Goal: Navigation & Orientation: Find specific page/section

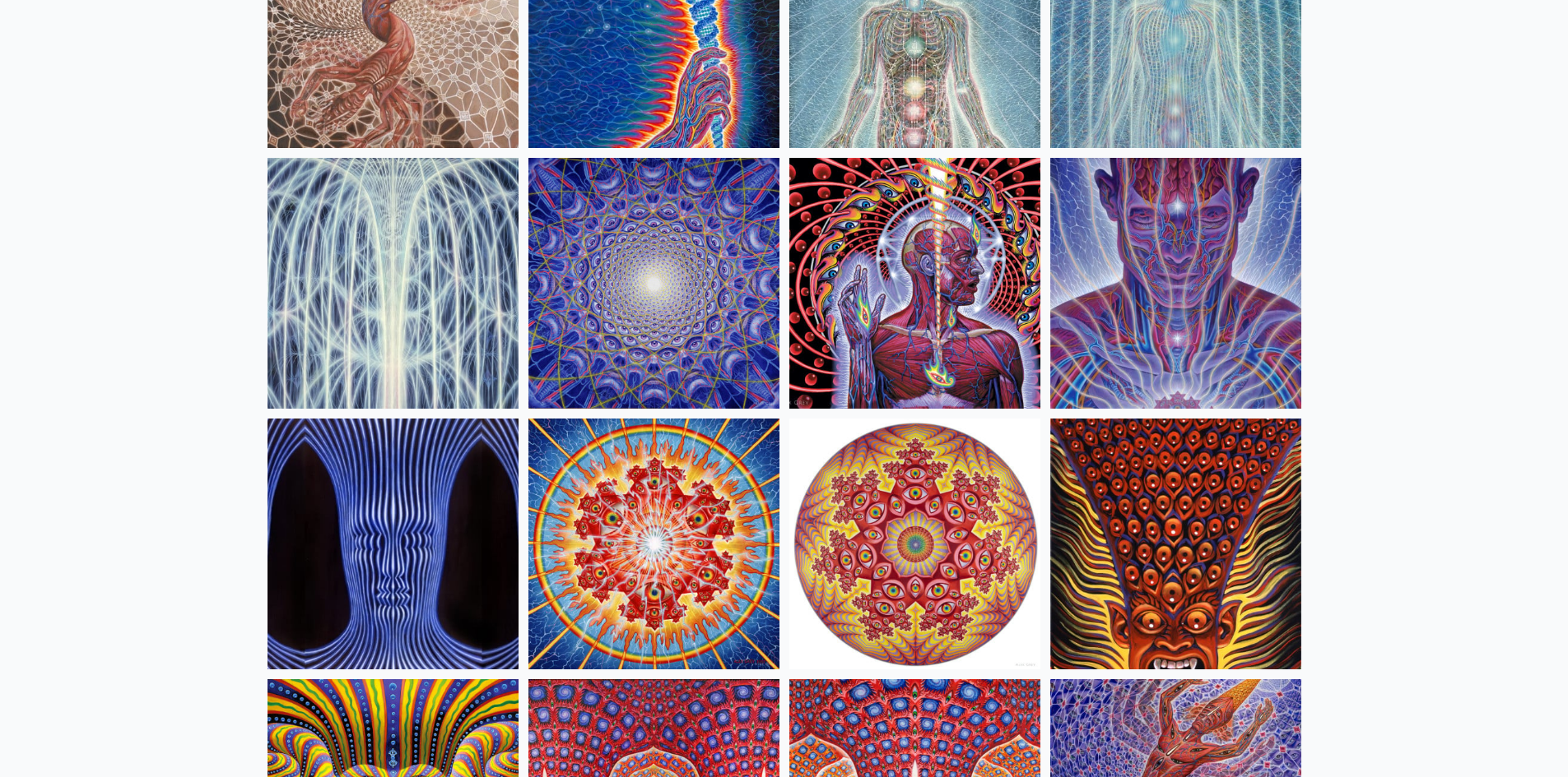
scroll to position [337, 0]
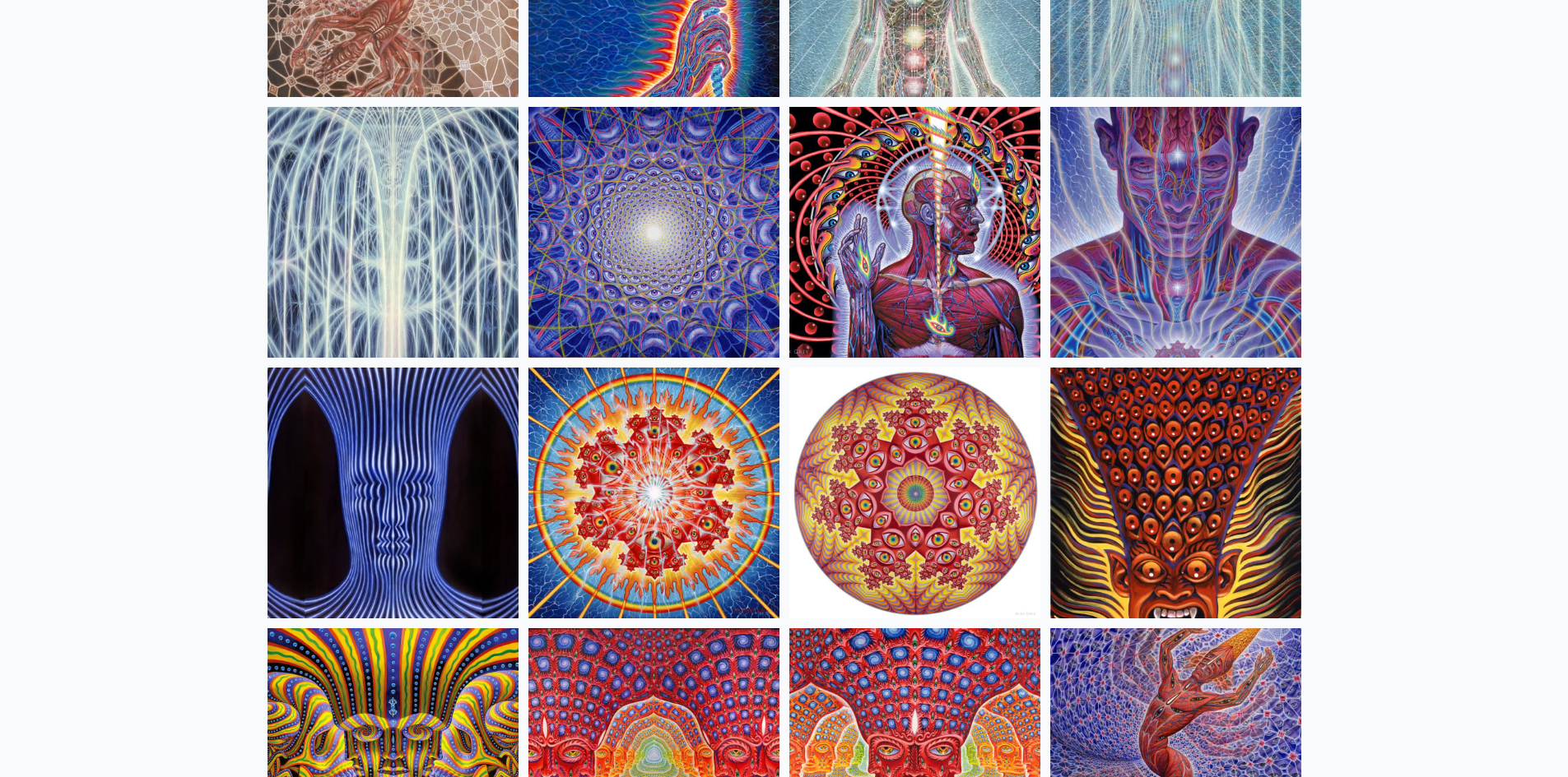
click at [920, 211] on img at bounding box center [914, 232] width 251 height 251
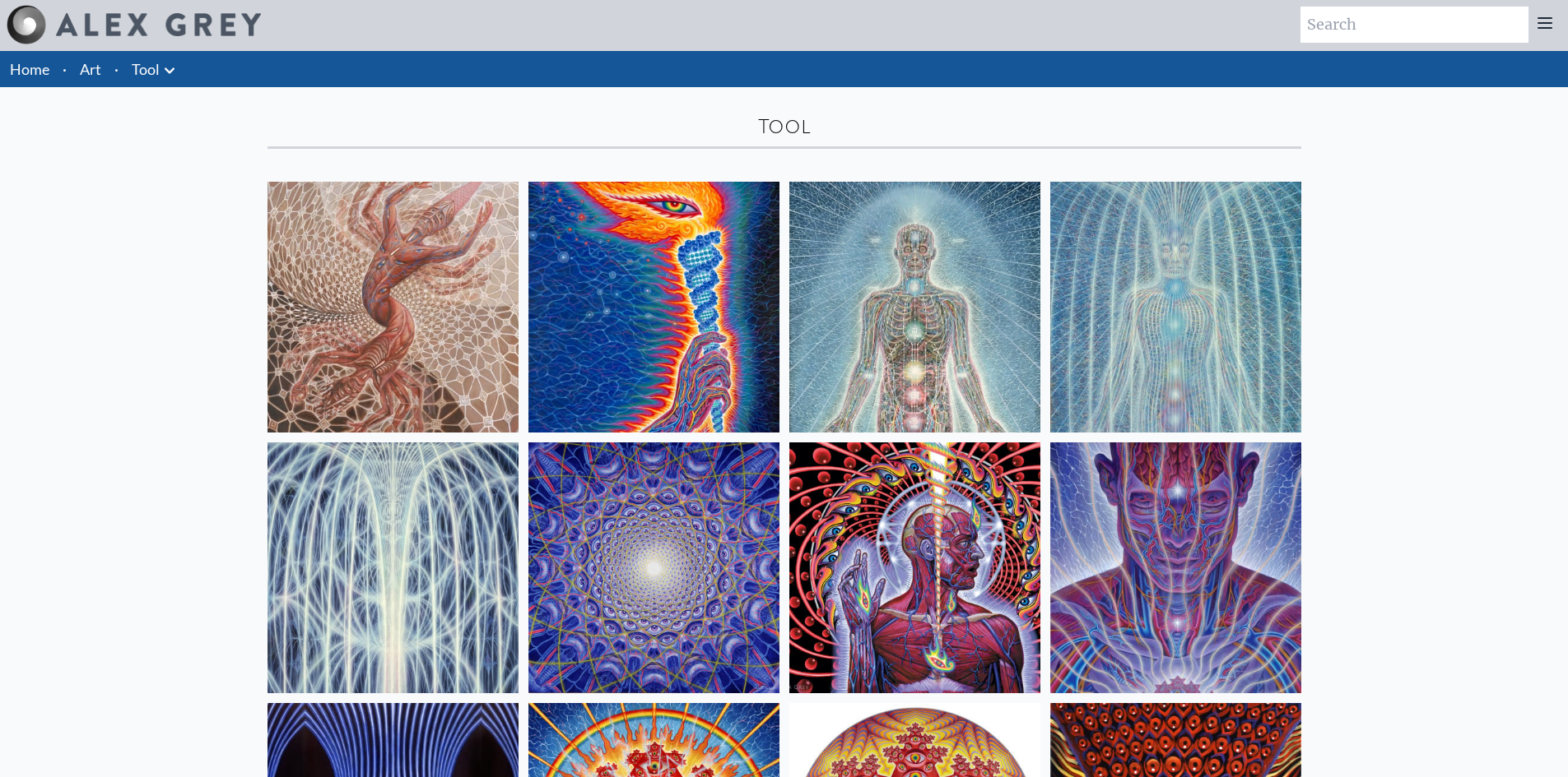
scroll to position [0, 0]
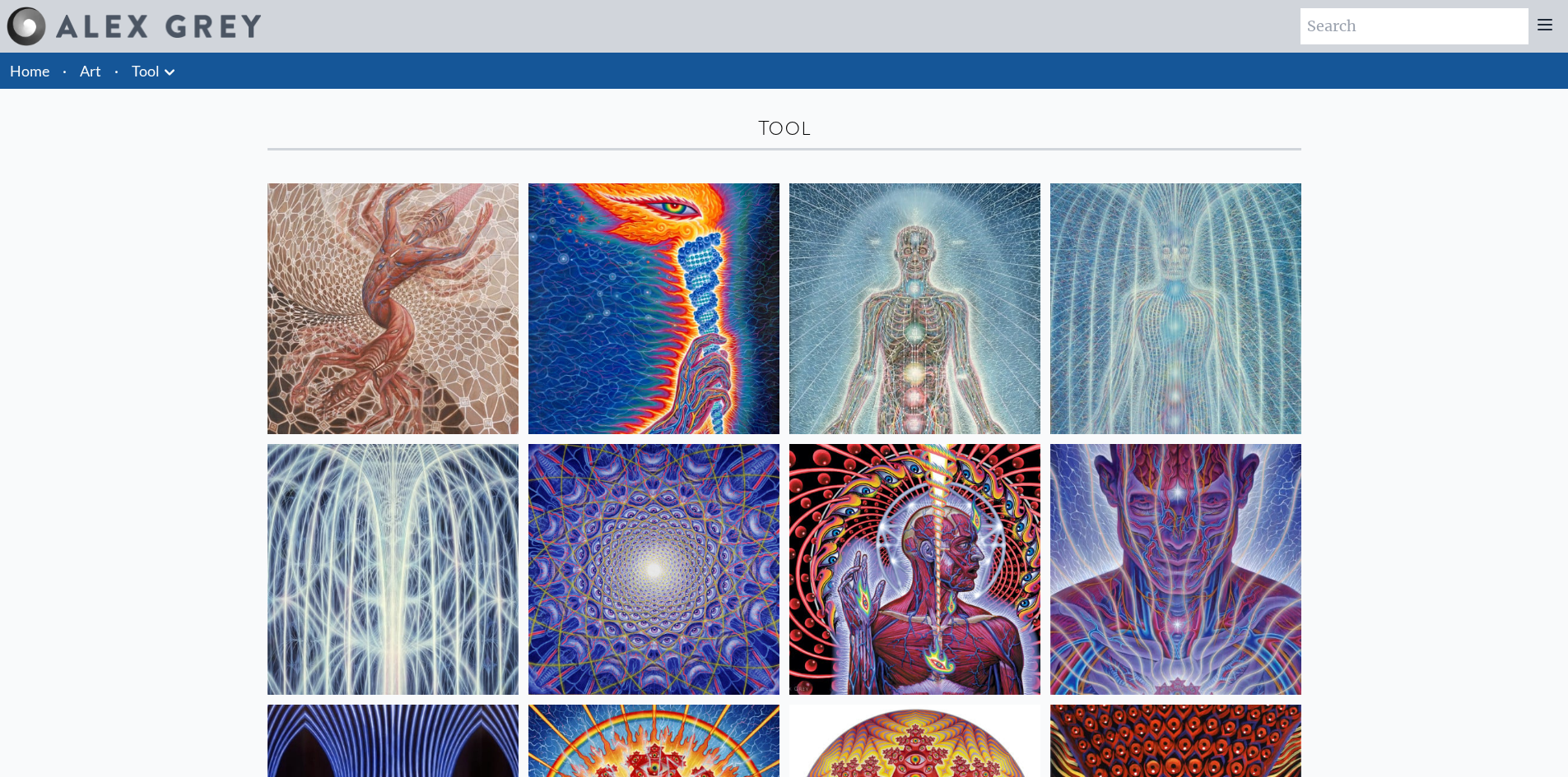
click at [167, 69] on icon at bounding box center [169, 72] width 20 height 20
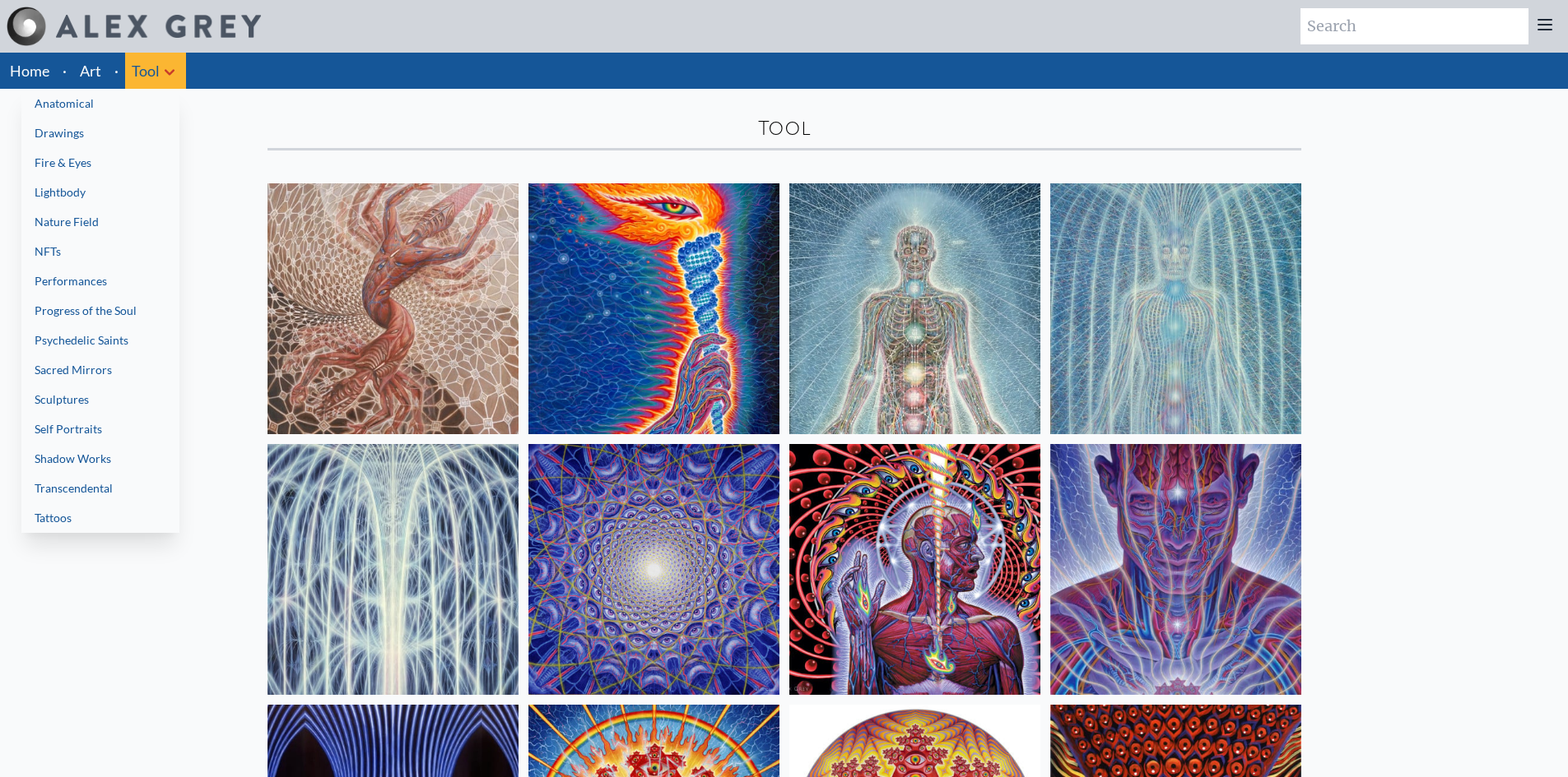
click at [167, 70] on div at bounding box center [784, 388] width 1568 height 777
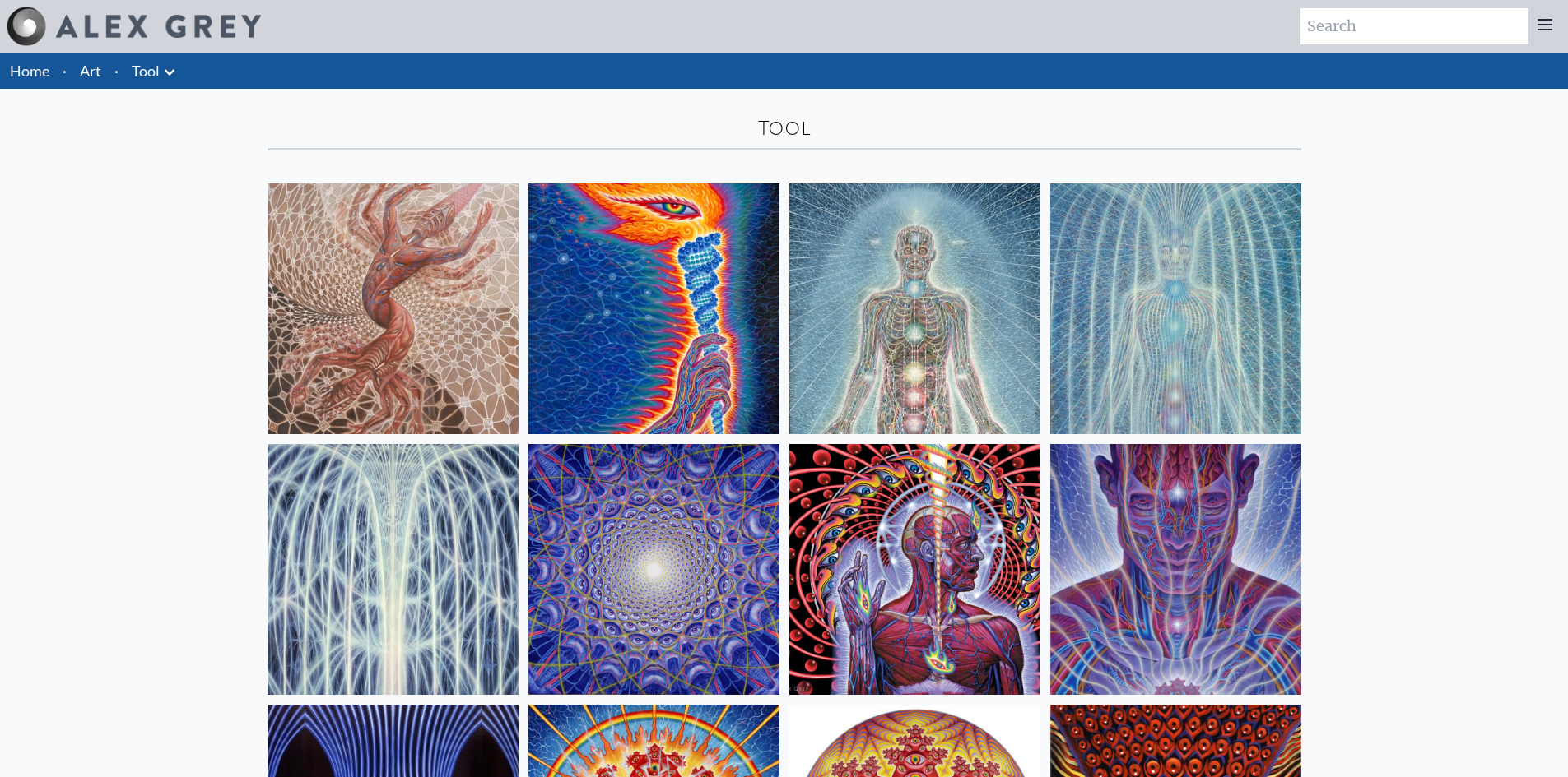
click at [91, 73] on link "Art" at bounding box center [90, 70] width 22 height 23
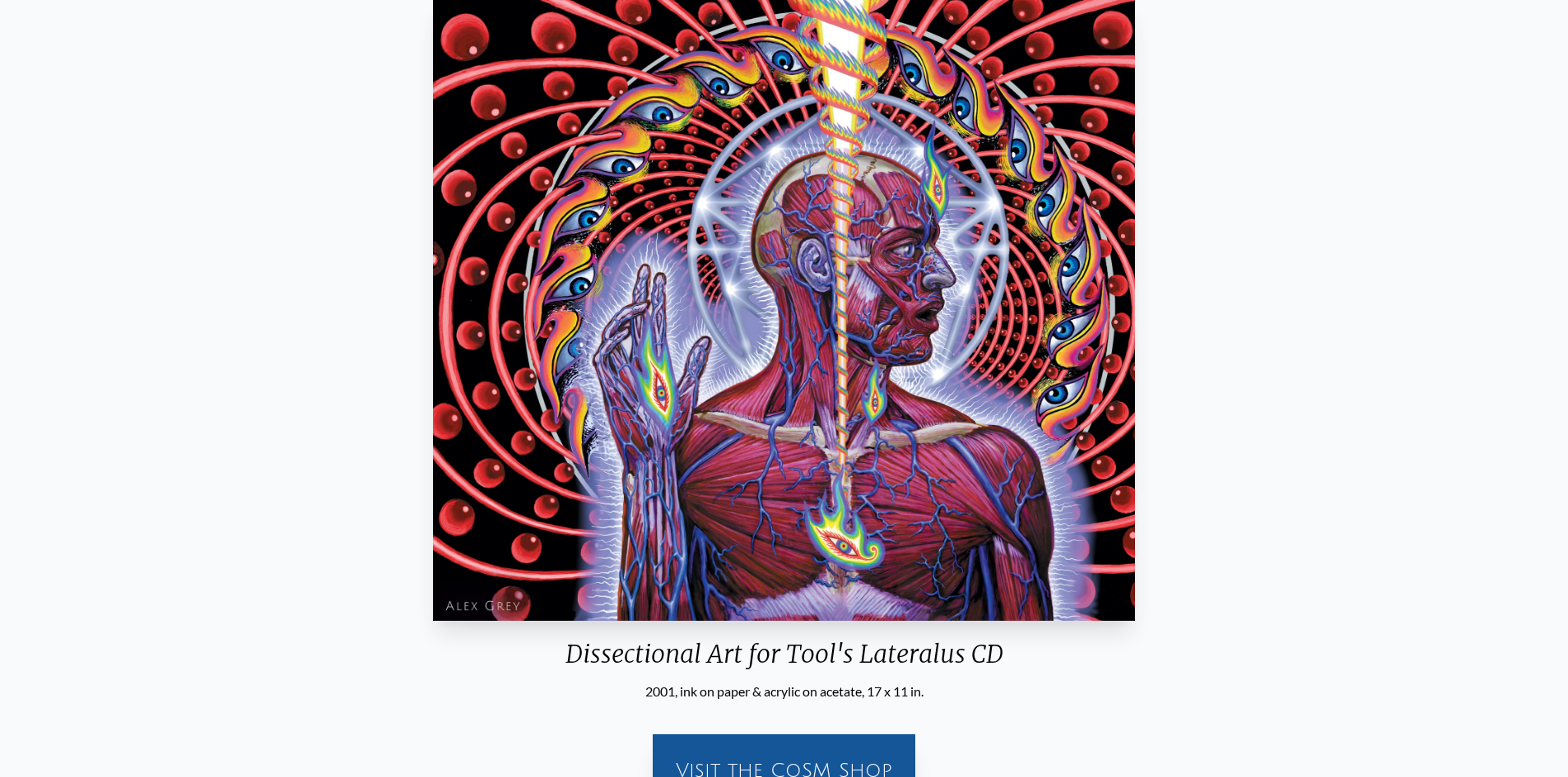
scroll to position [75, 0]
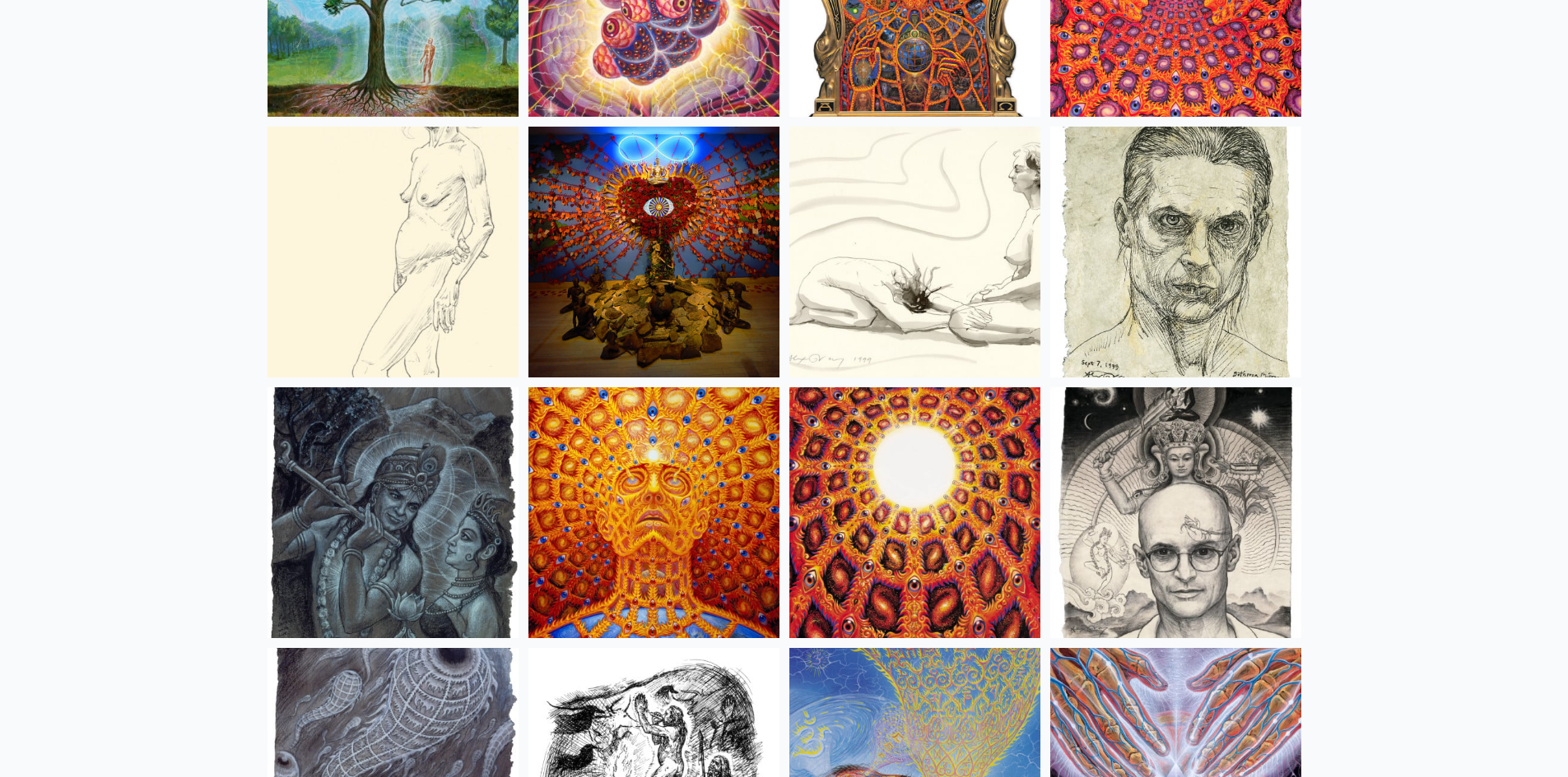
scroll to position [11925, 0]
